Goal: Task Accomplishment & Management: Manage account settings

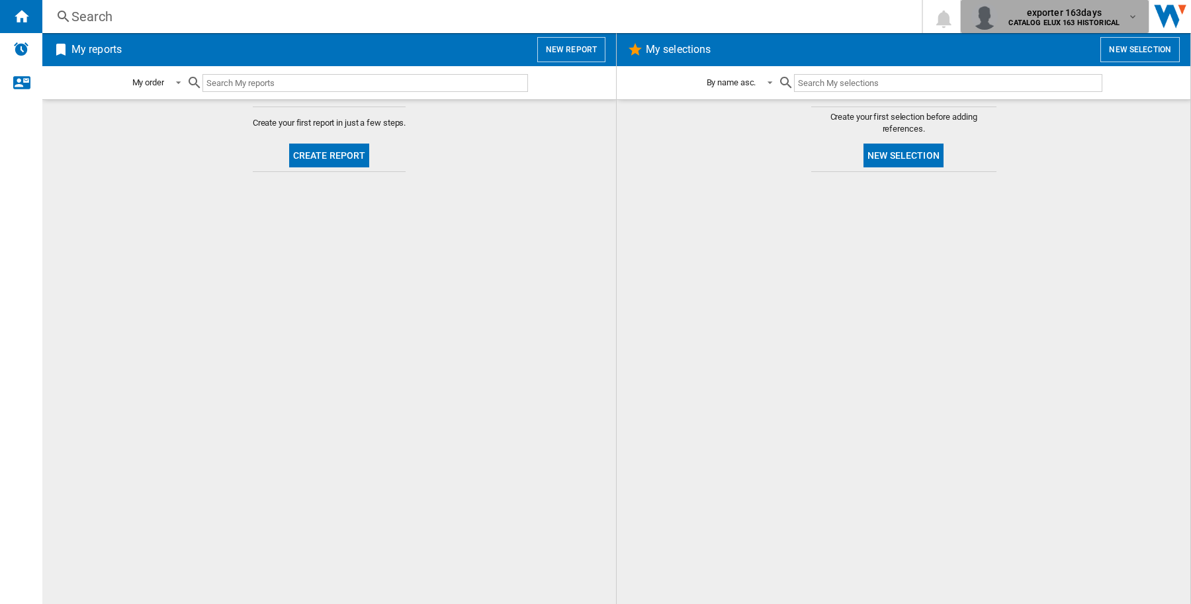
click at [1079, 11] on span "exporter 163days" at bounding box center [1064, 12] width 111 height 13
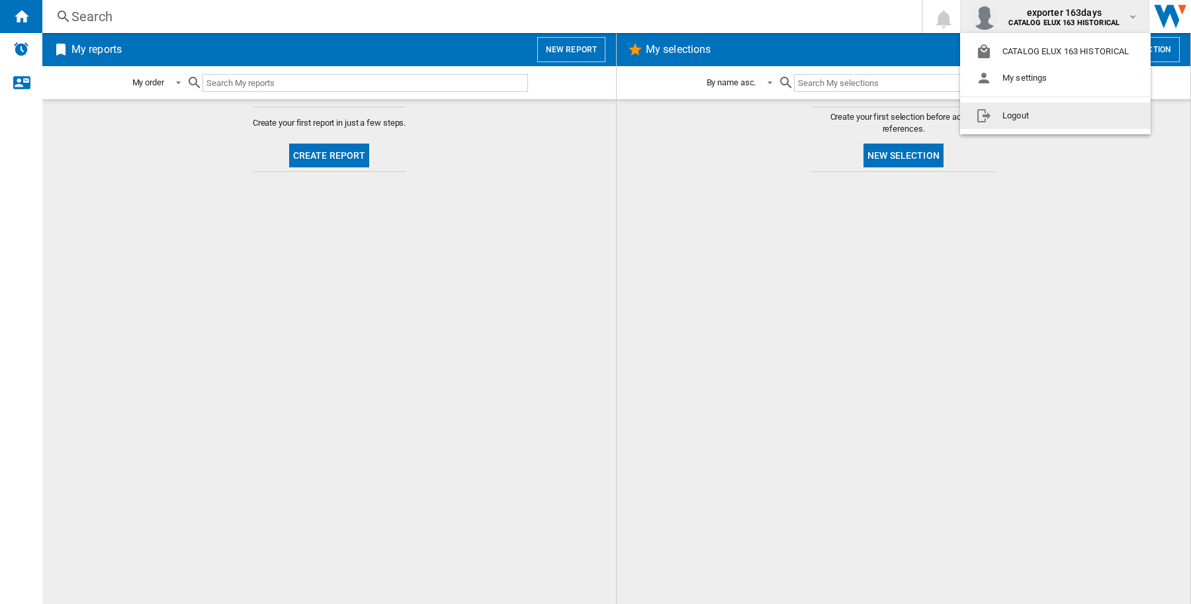
click at [1040, 113] on button "Logout" at bounding box center [1055, 116] width 191 height 26
